Goal: Information Seeking & Learning: Learn about a topic

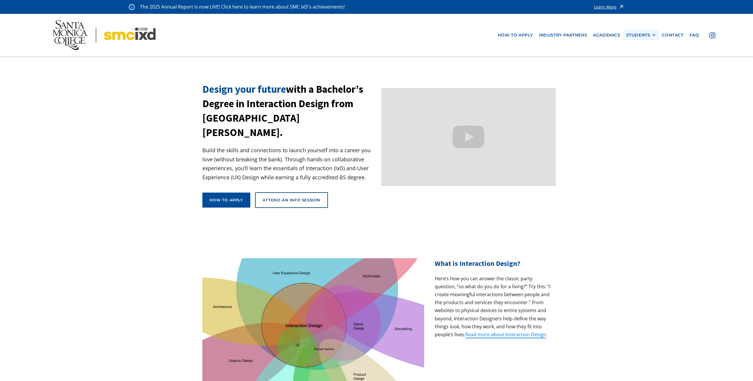
click at [646, 36] on div "STUDENTS" at bounding box center [638, 35] width 24 height 5
click at [642, 55] on link "Current Students" at bounding box center [652, 56] width 53 height 11
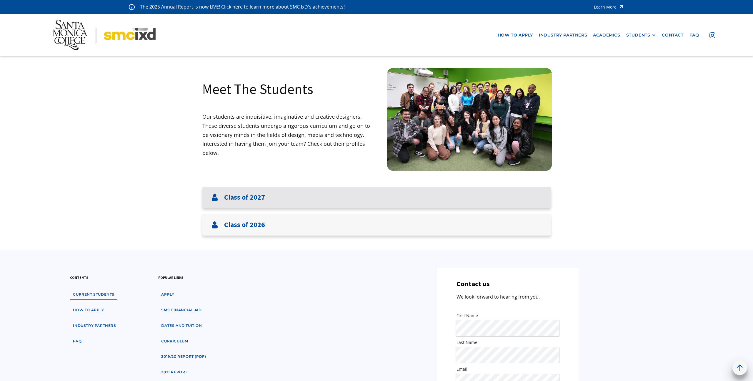
click at [301, 199] on div "Class of 2027" at bounding box center [376, 196] width 349 height 21
click at [236, 199] on h3 "Class of 2027" at bounding box center [244, 197] width 41 height 9
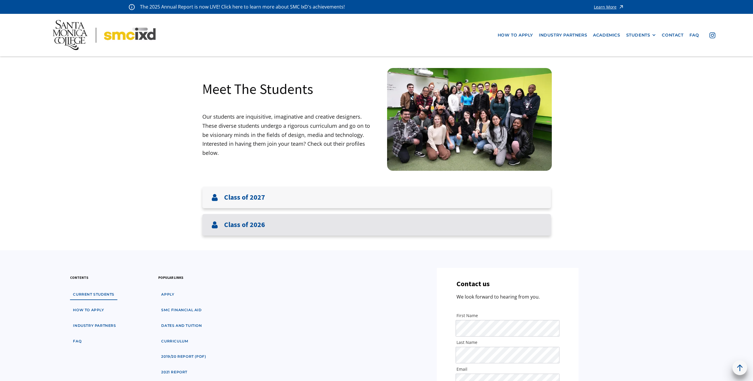
click at [252, 229] on h3 "Class of 2026" at bounding box center [244, 224] width 41 height 9
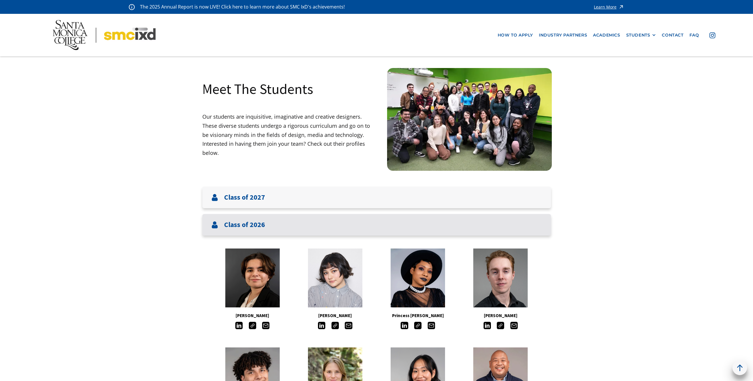
click at [254, 226] on h3 "Class of 2026" at bounding box center [244, 224] width 41 height 9
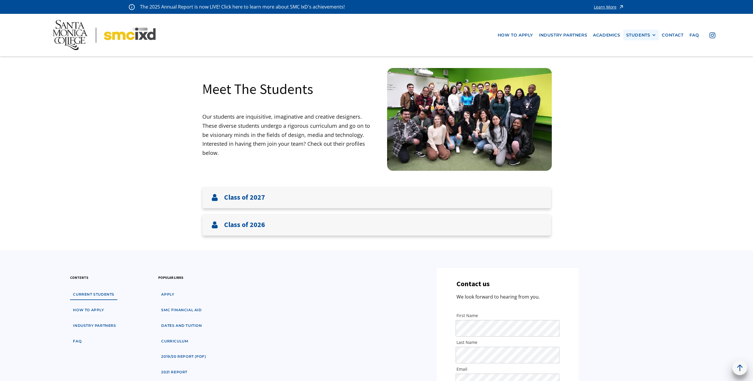
click at [637, 36] on div "STUDENTS" at bounding box center [638, 35] width 24 height 5
click at [637, 67] on link "Alumni" at bounding box center [652, 67] width 53 height 11
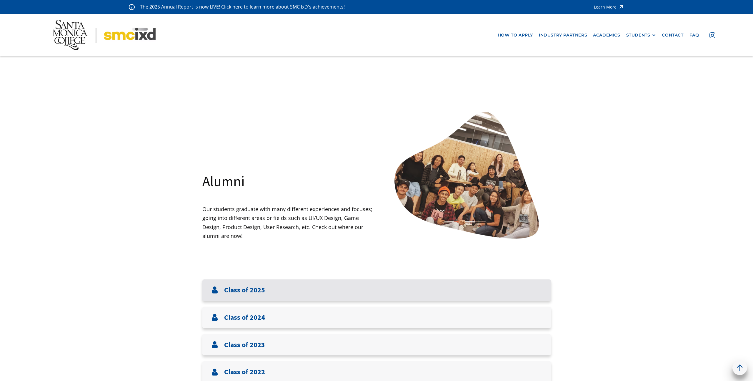
click at [258, 293] on h3 "Class of 2025" at bounding box center [244, 290] width 41 height 9
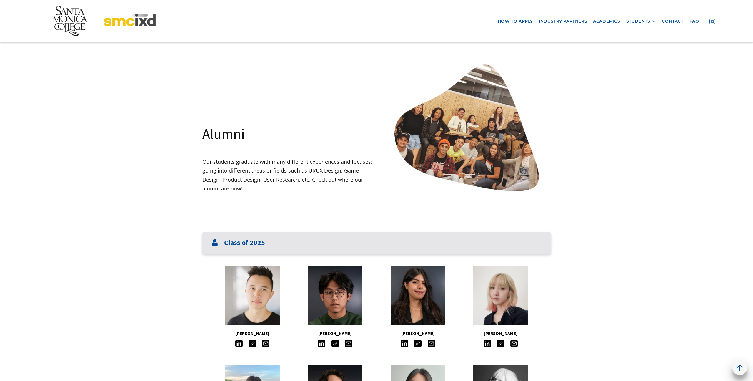
scroll to position [94, 0]
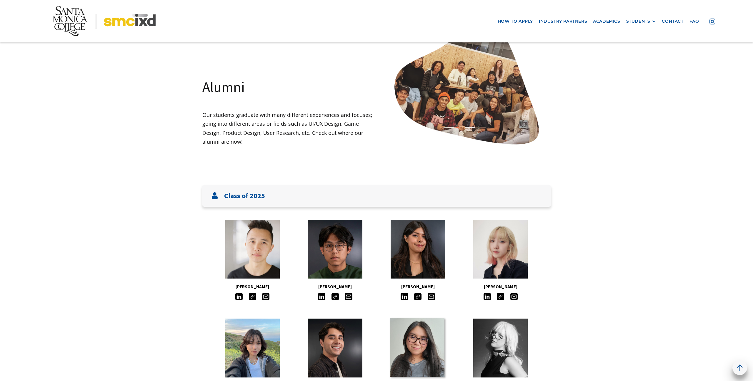
click at [417, 318] on link at bounding box center [417, 347] width 54 height 59
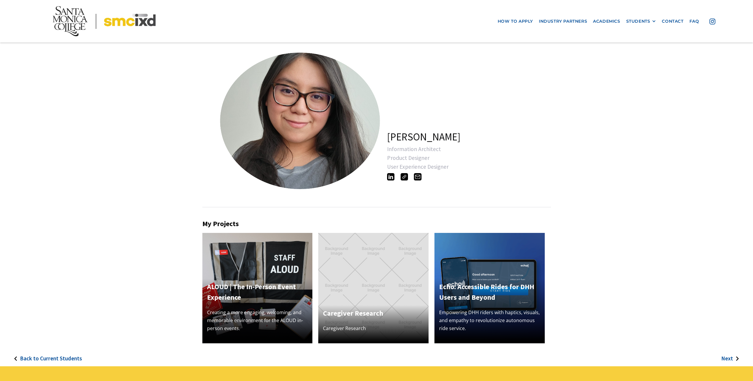
click at [490, 303] on div "Echo: Accessible Rides for DHH Users and Beyond Empowering DHH riders with hapt…" at bounding box center [489, 310] width 110 height 65
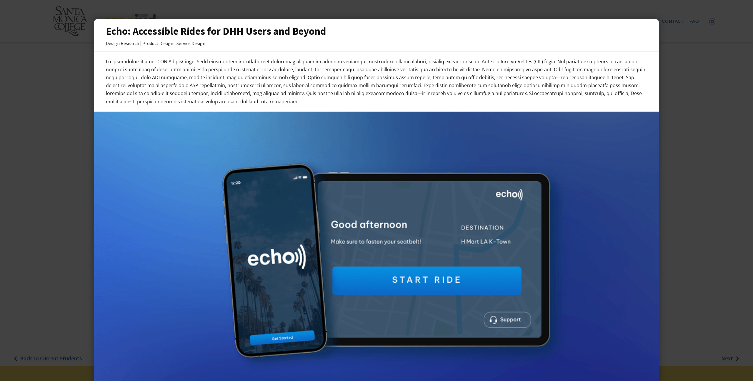
click at [55, 113] on div at bounding box center [376, 190] width 753 height 381
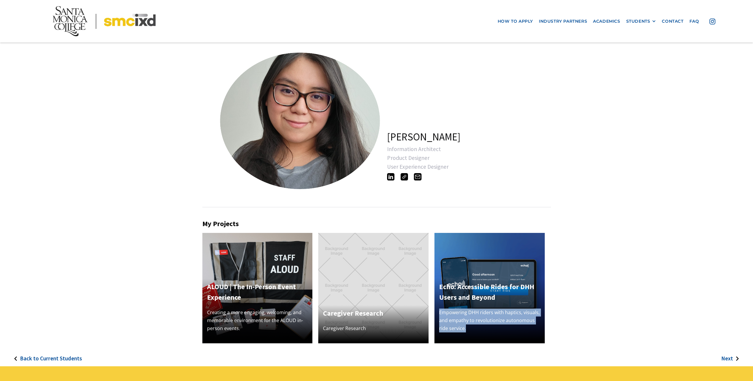
drag, startPoint x: 439, startPoint y: 311, endPoint x: 465, endPoint y: 327, distance: 31.0
click at [465, 327] on div "Echo: Accessible Rides for DHH Users and Beyond Empowering DHH riders with hapt…" at bounding box center [489, 310] width 110 height 65
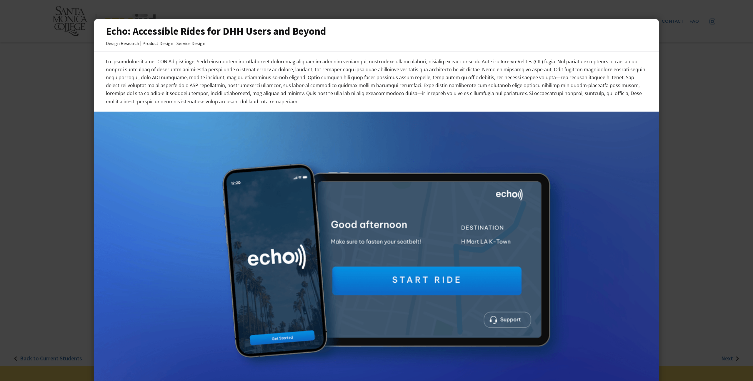
copy p "Empowering DHH riders with haptics, visuals, and empathy to revolutionize auton…"
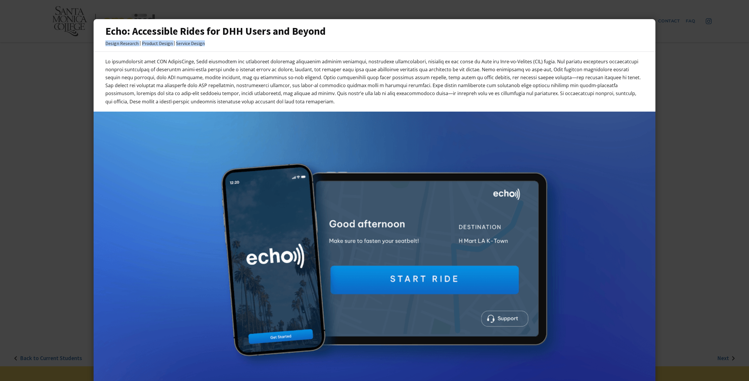
drag, startPoint x: 102, startPoint y: 42, endPoint x: 206, endPoint y: 43, distance: 103.8
click at [206, 43] on div "Design Research Product Design Service Design" at bounding box center [374, 43] width 538 height 5
copy div "Design Research Product Design Service Design"
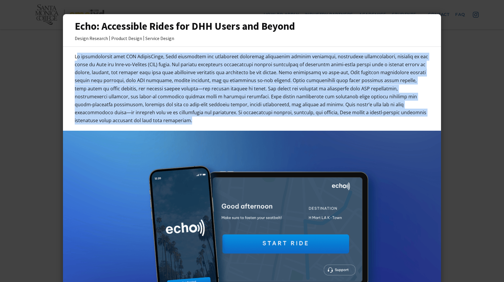
drag, startPoint x: 72, startPoint y: 55, endPoint x: 412, endPoint y: 113, distance: 345.1
click at [412, 113] on p at bounding box center [252, 89] width 354 height 72
copy p "n collaboration with BMW DesignWorks, Echo reimagines the autonomous rideshare …"
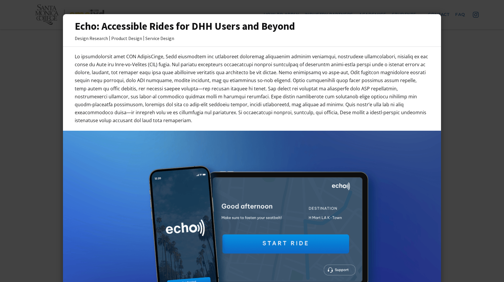
click at [469, 150] on div at bounding box center [252, 141] width 504 height 282
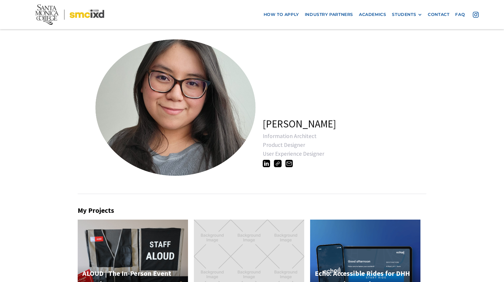
scroll to position [169, 0]
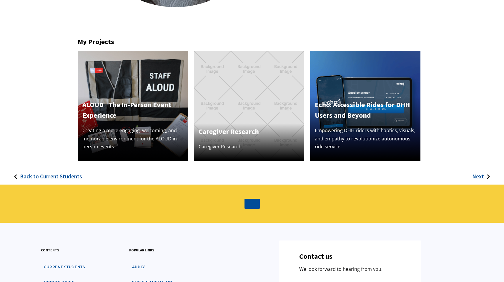
click at [259, 99] on div "Caregiver Research Caregiver Research" at bounding box center [249, 106] width 110 height 110
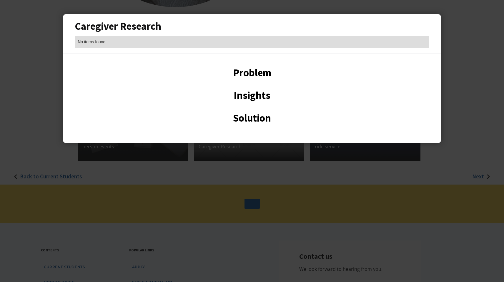
click at [462, 96] on div at bounding box center [252, 141] width 504 height 282
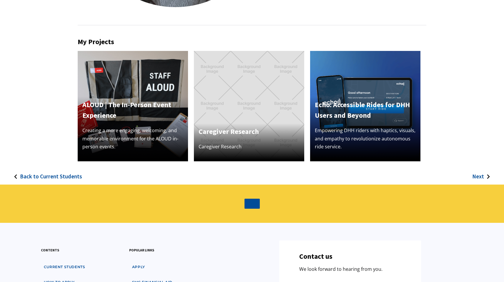
click at [75, 79] on div "ALOUD | The In-Person Event Experience Creating a more engaging, welcoming, and…" at bounding box center [133, 106] width 116 height 110
click at [128, 86] on img at bounding box center [133, 106] width 110 height 110
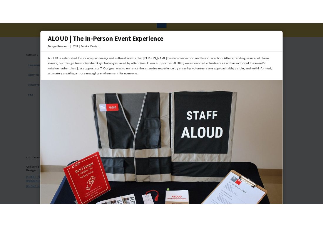
scroll to position [0, 0]
